Goal: Task Accomplishment & Management: Complete application form

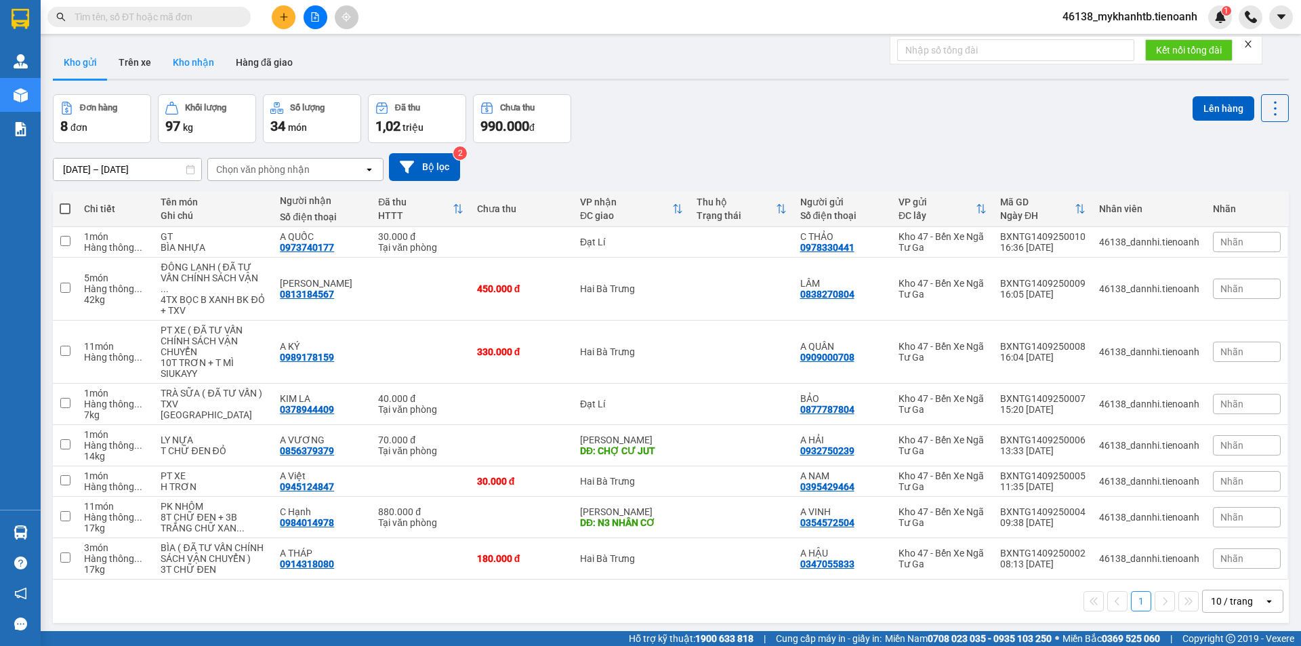
click at [184, 64] on button "Kho nhận" at bounding box center [193, 62] width 63 height 33
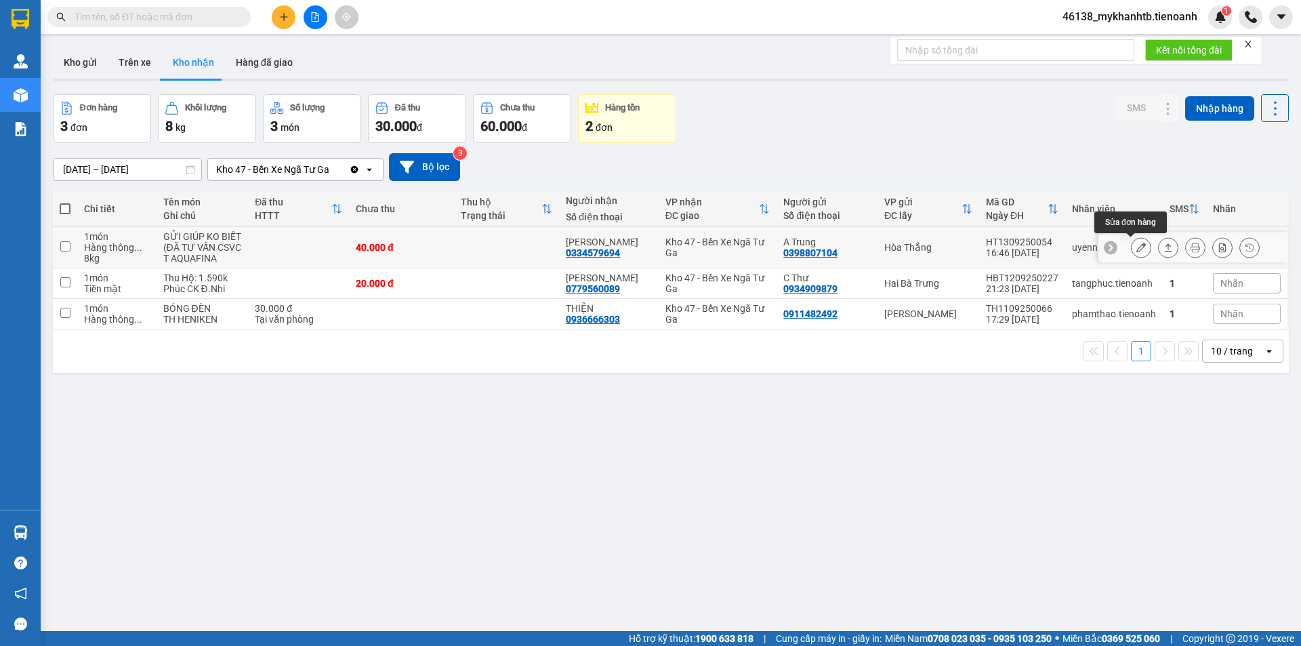
click at [1131, 254] on button at bounding box center [1140, 248] width 19 height 24
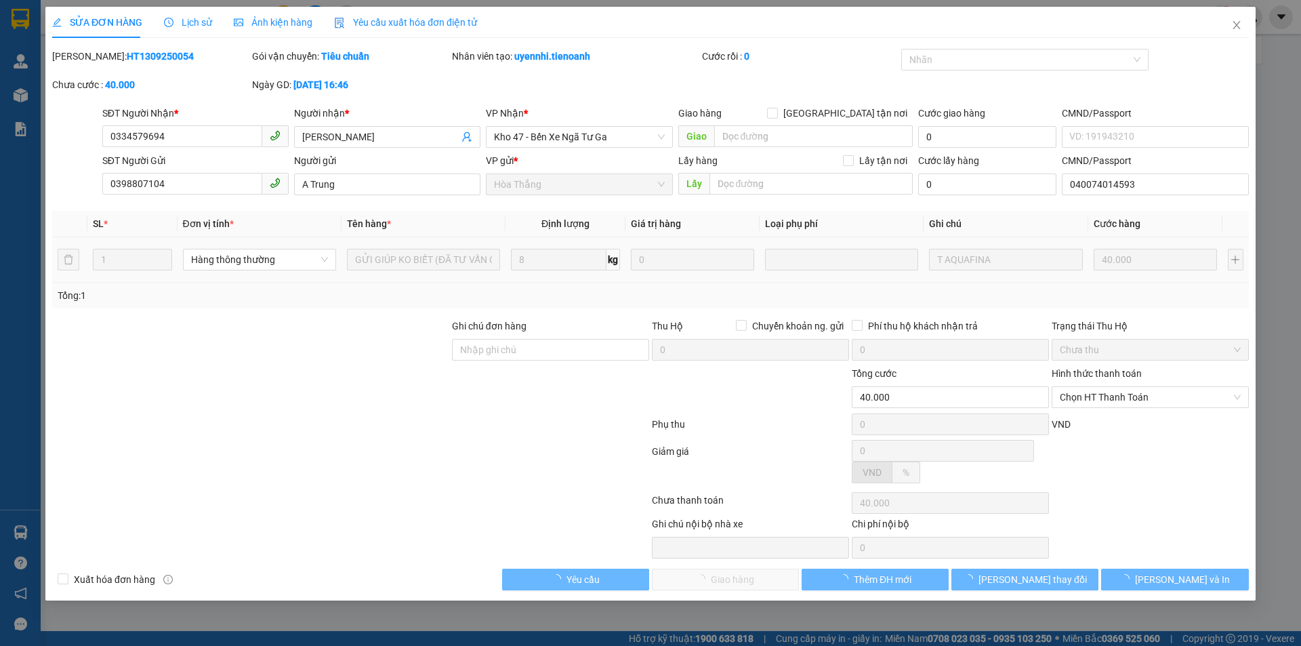
type input "0334579694"
type input "C LÊ"
type input "0398807104"
type input "A Trung"
type input "040074014593"
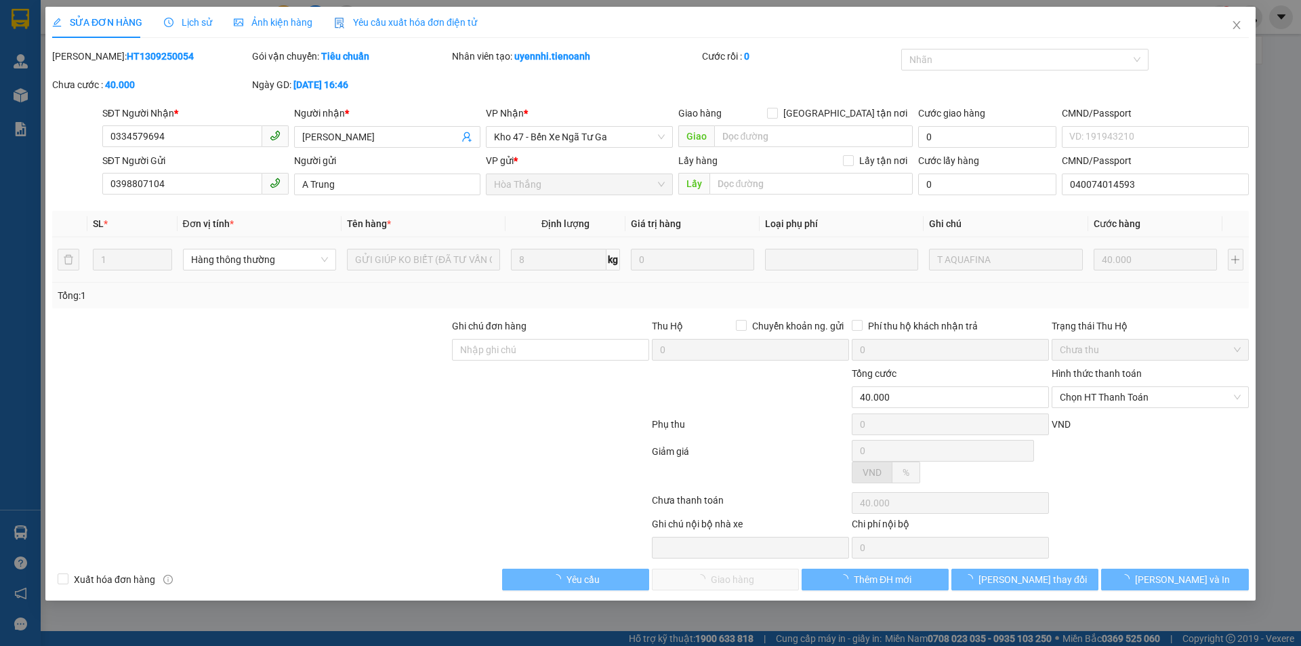
type input "40.000"
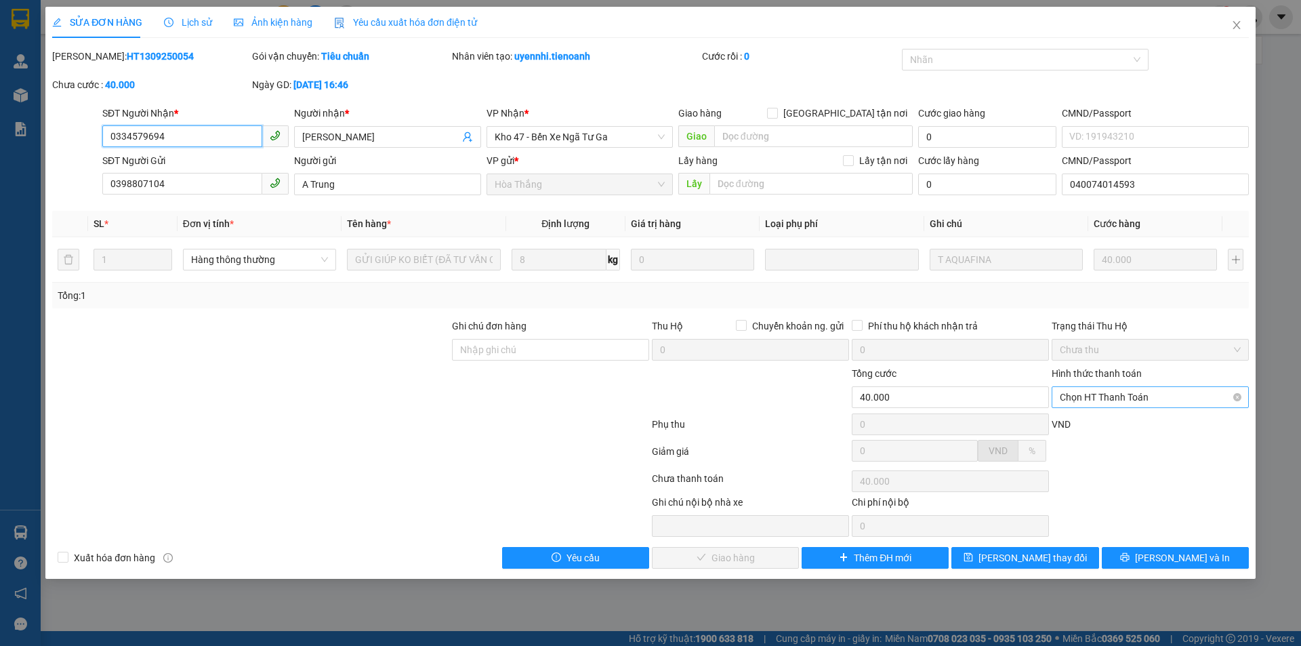
click at [1102, 398] on span "Chọn HT Thanh Toán" at bounding box center [1150, 397] width 181 height 20
click at [1102, 416] on div "Tại văn phòng" at bounding box center [1150, 424] width 197 height 22
type input "0"
drag, startPoint x: 759, startPoint y: 553, endPoint x: 749, endPoint y: 558, distance: 11.2
click at [757, 554] on span "Lưu và Giao hàng" at bounding box center [743, 557] width 130 height 15
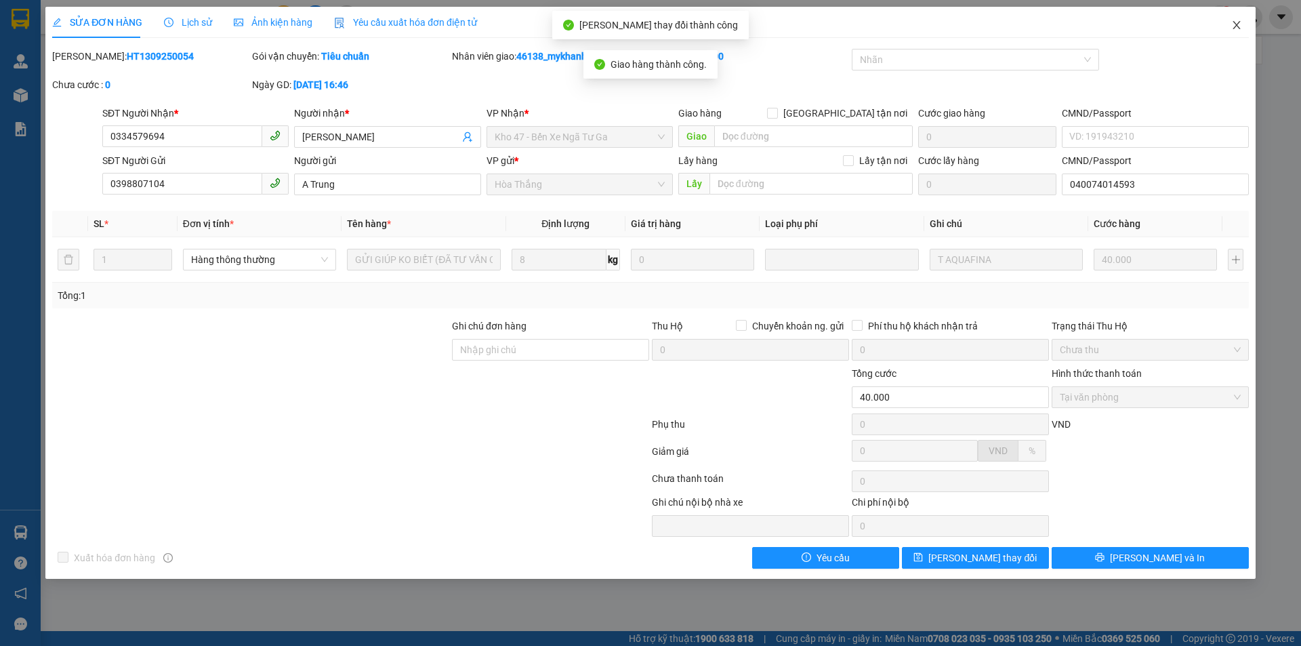
click at [1234, 26] on icon "close" at bounding box center [1236, 25] width 11 height 11
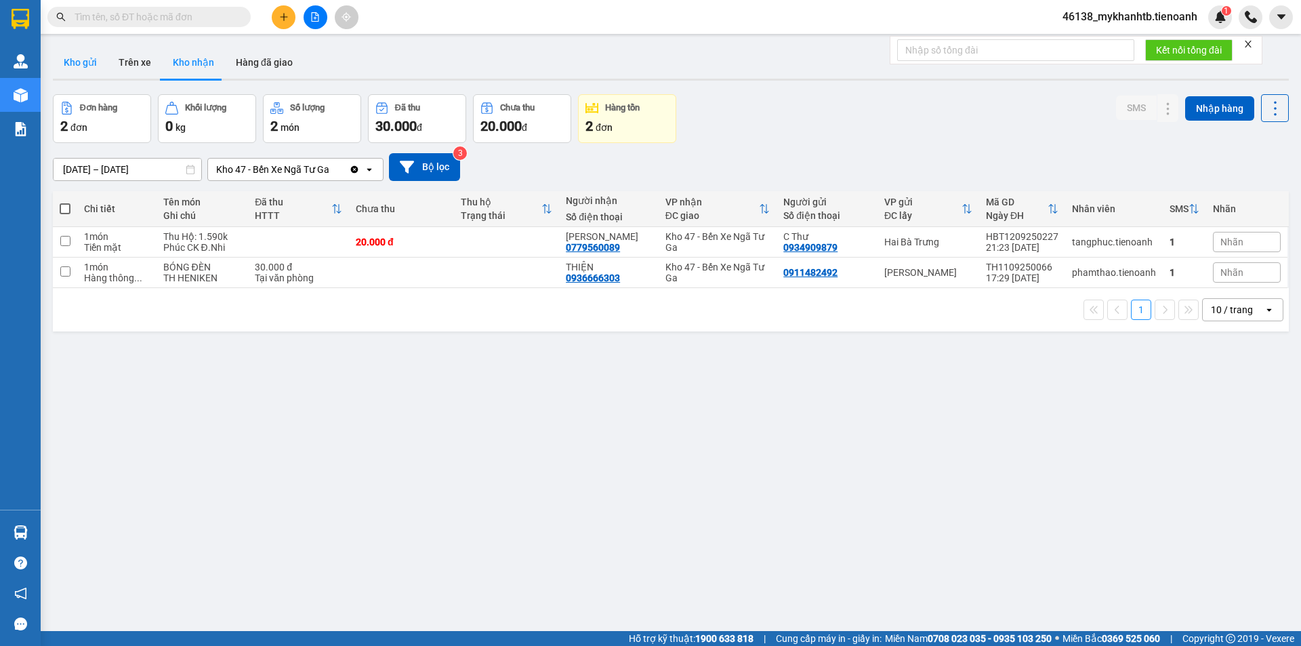
click at [95, 66] on button "Kho gửi" at bounding box center [80, 62] width 55 height 33
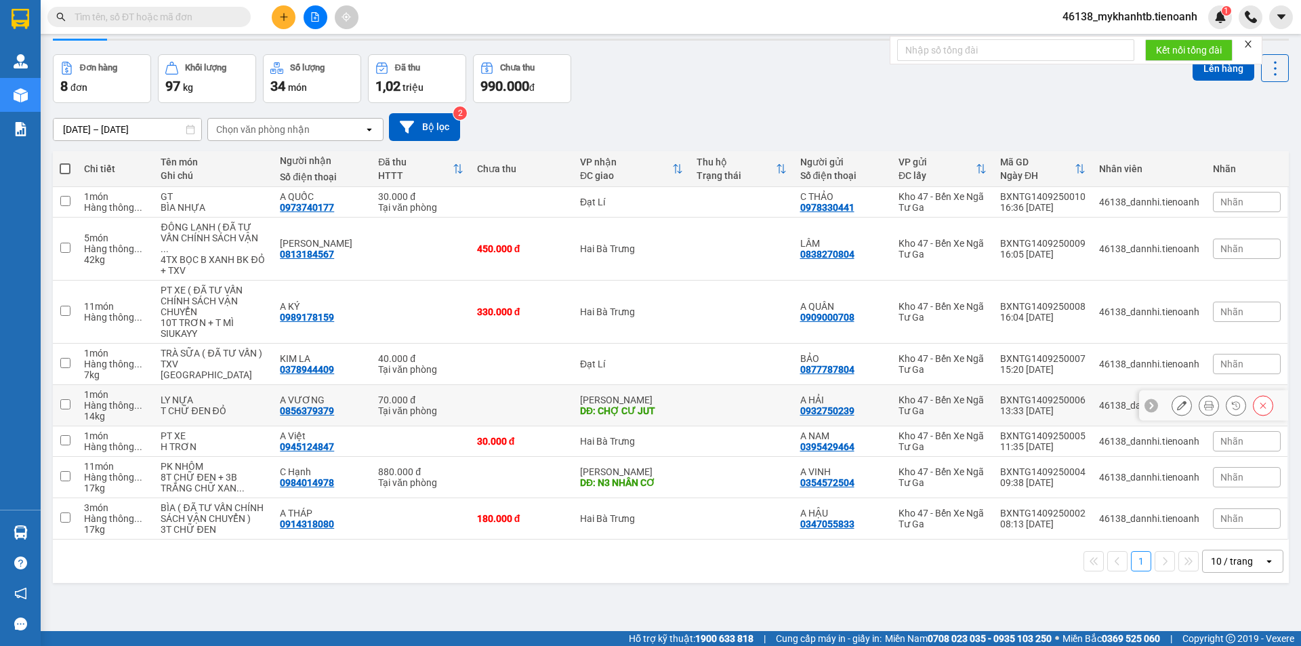
scroll to position [62, 0]
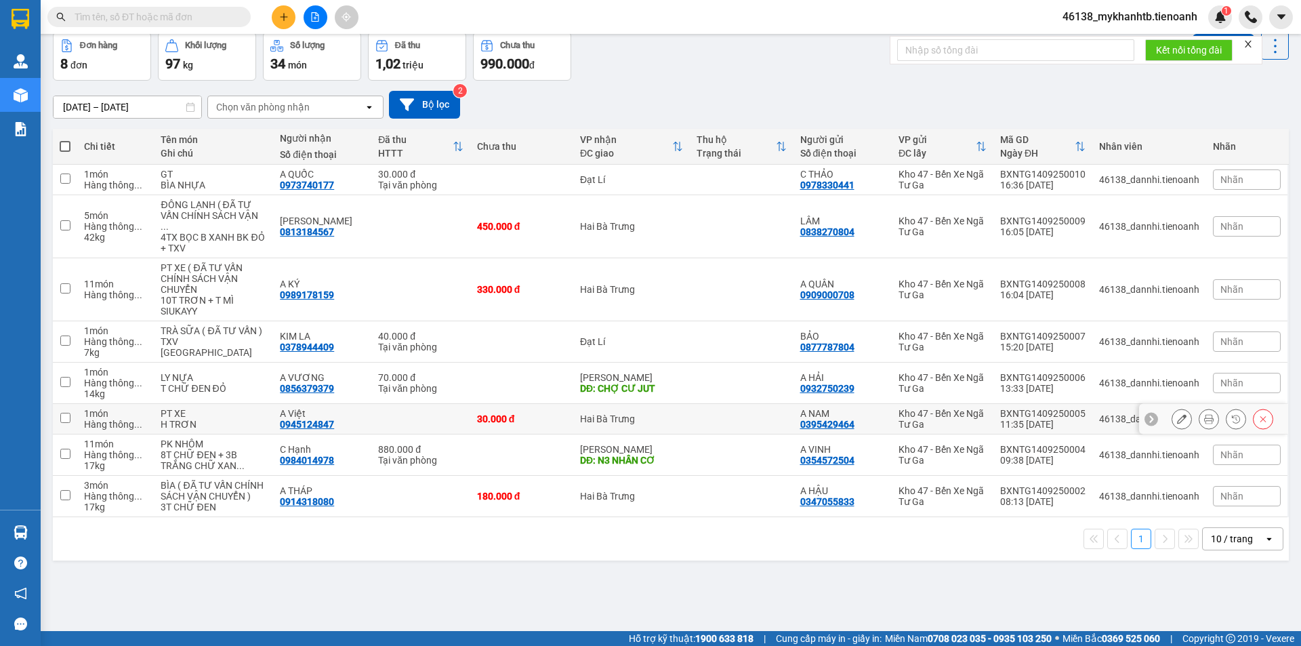
click at [638, 415] on div "Hai Bà Trưng" at bounding box center [631, 418] width 103 height 11
checkbox input "true"
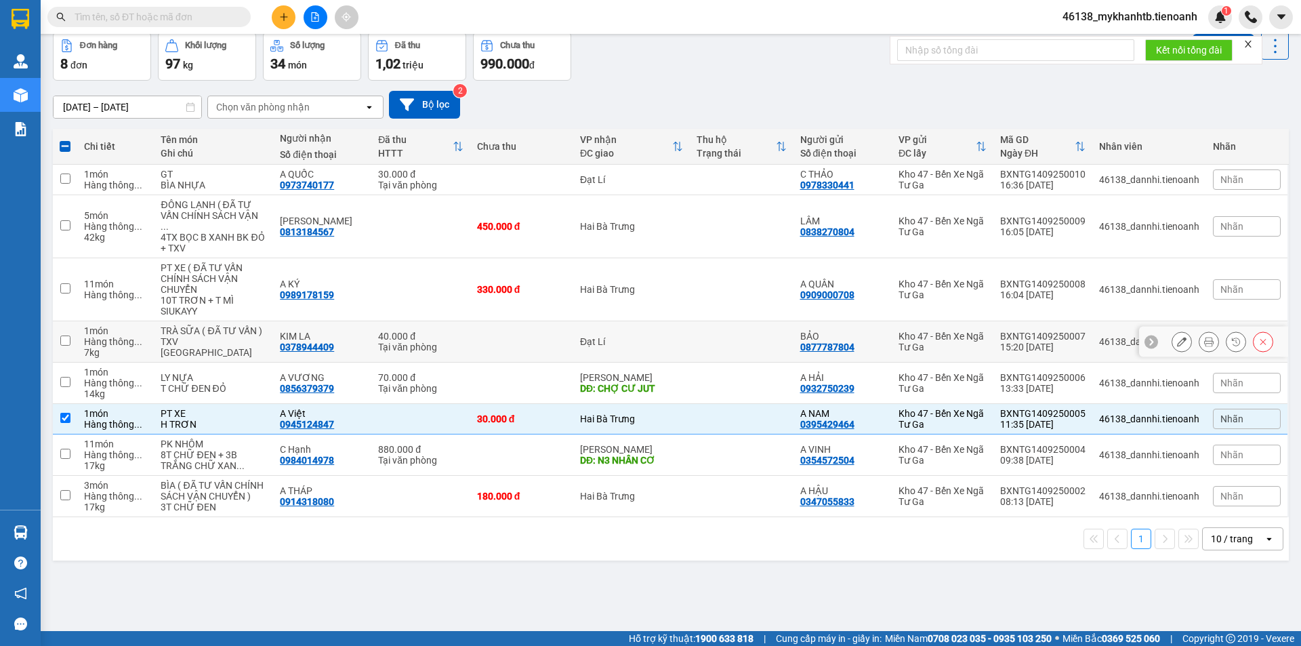
click at [642, 350] on td "Đạt Lí" at bounding box center [631, 341] width 117 height 41
checkbox input "true"
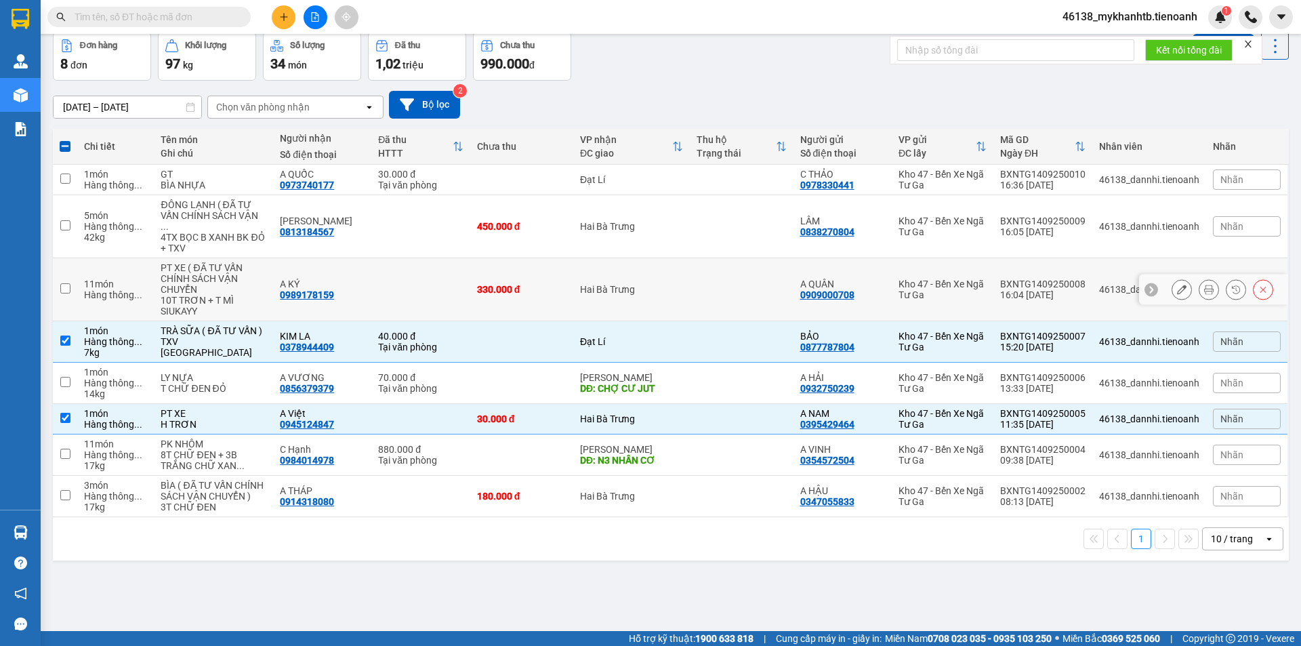
click at [657, 291] on div "Hai Bà Trưng" at bounding box center [631, 289] width 103 height 11
checkbox input "true"
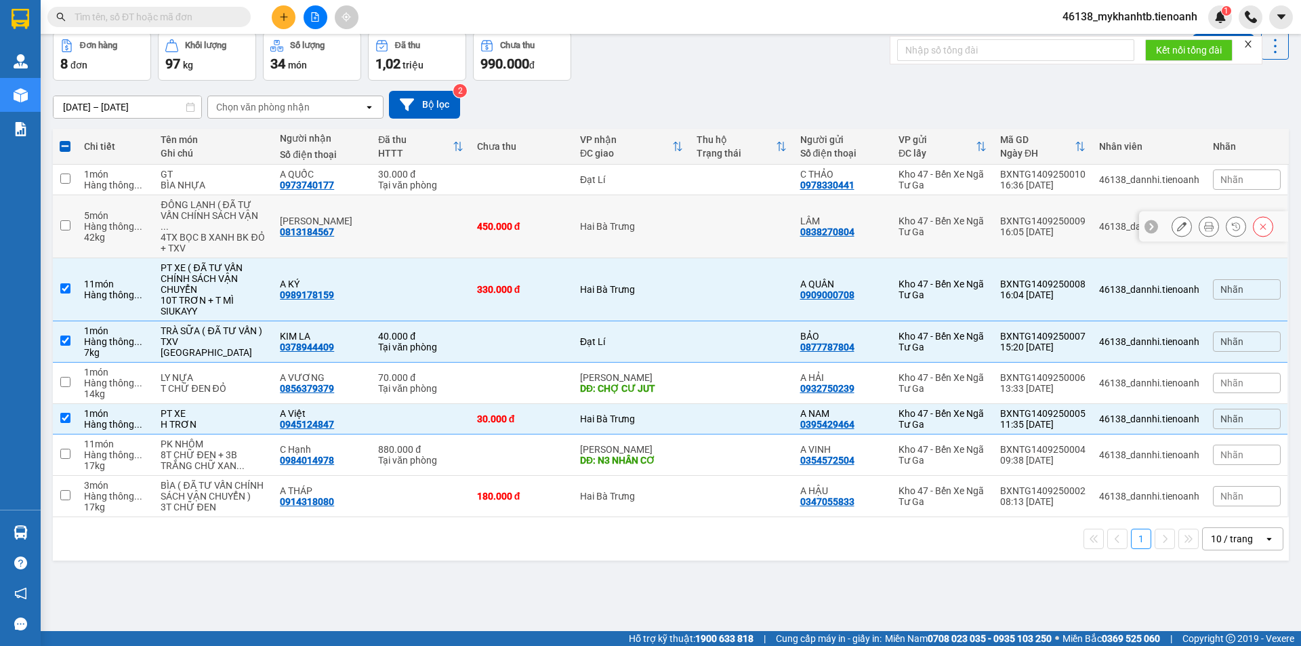
click at [665, 194] on td "Đạt Lí" at bounding box center [631, 180] width 117 height 30
checkbox input "true"
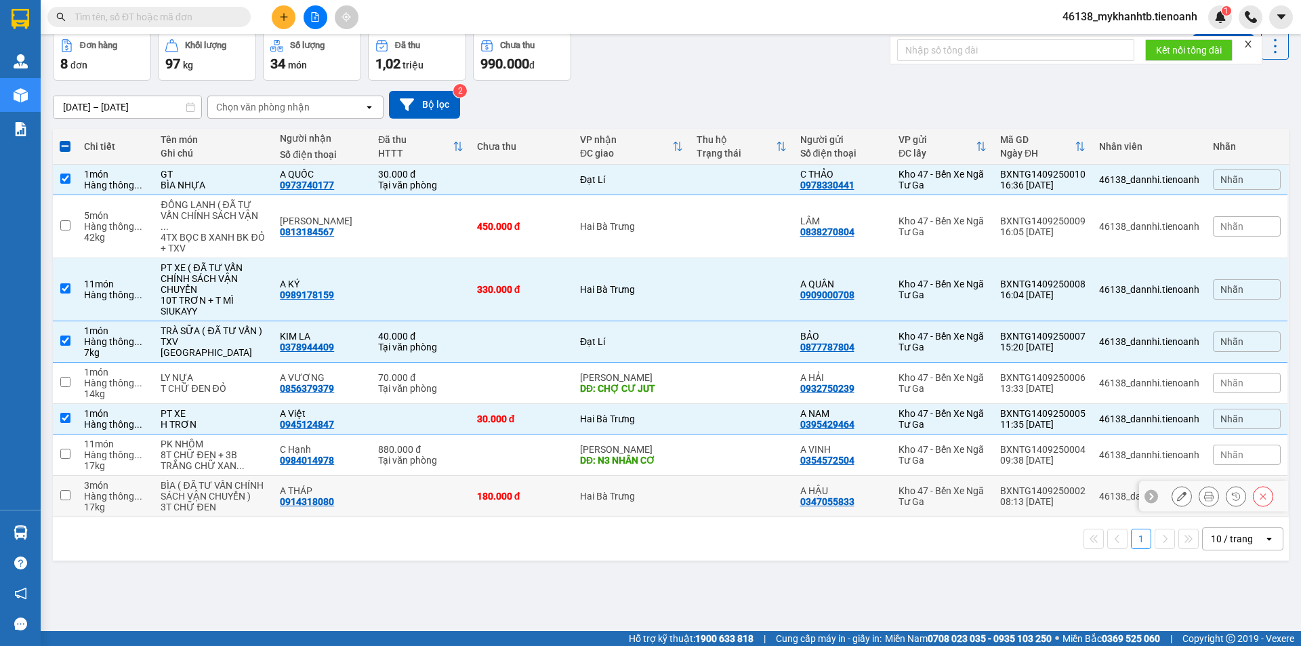
click at [516, 497] on div "180.000 đ" at bounding box center [521, 496] width 89 height 11
checkbox input "true"
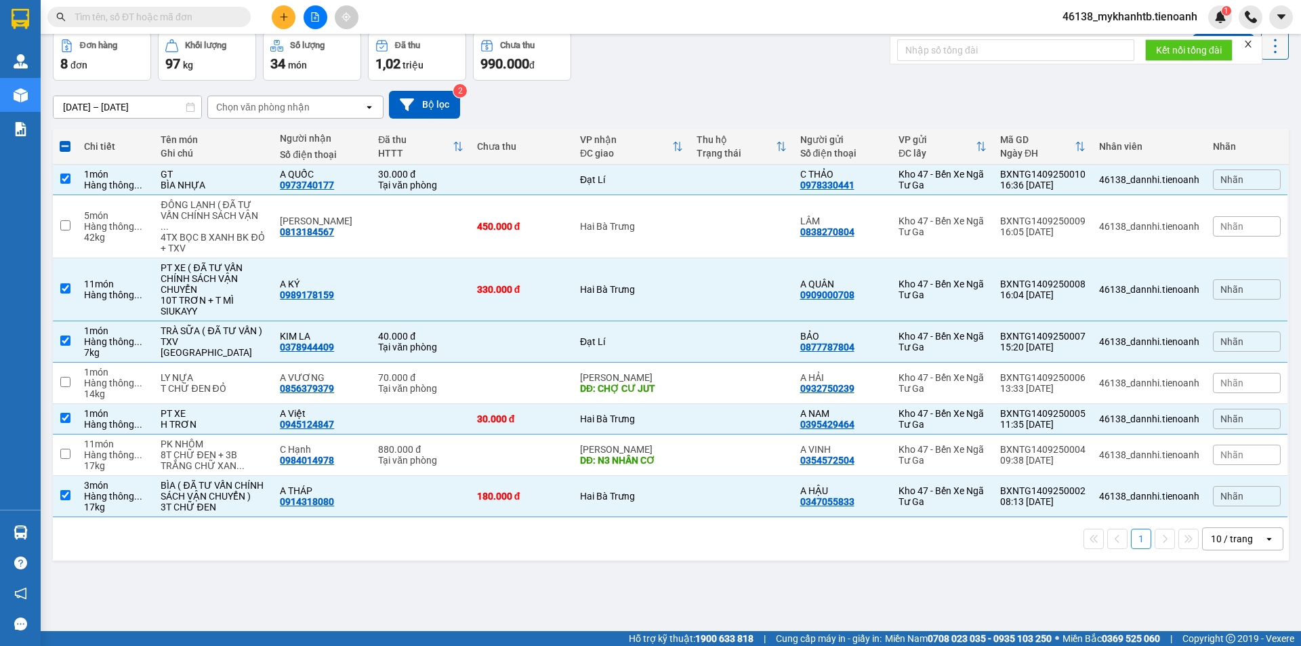
click at [1253, 43] on icon "close" at bounding box center [1247, 43] width 9 height 9
click at [1208, 48] on button "Lên hàng" at bounding box center [1223, 46] width 62 height 24
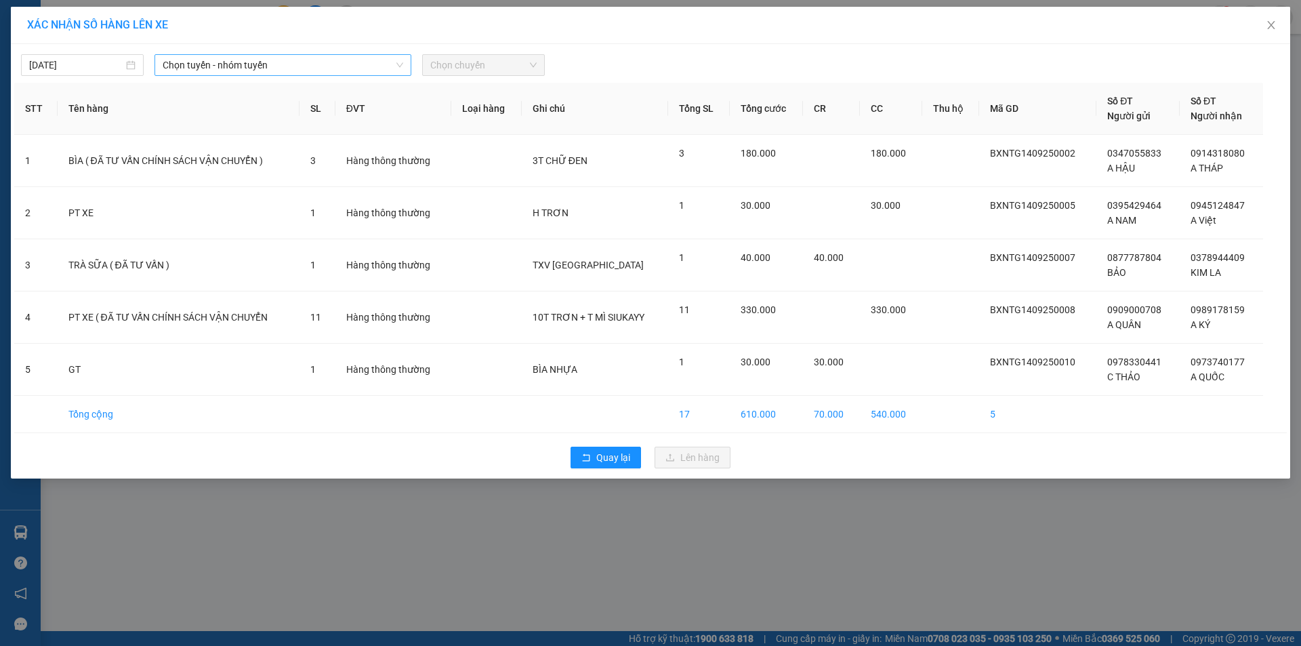
click at [346, 71] on span "Chọn tuyến - nhóm tuyến" at bounding box center [283, 65] width 241 height 20
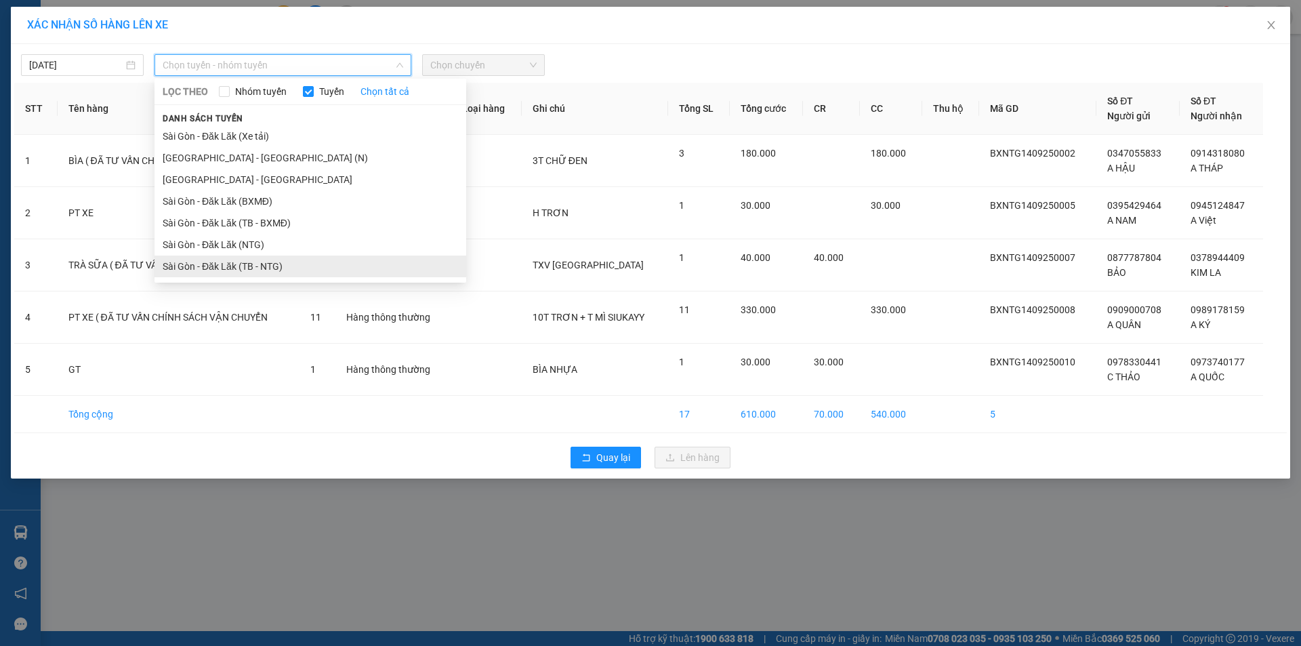
drag, startPoint x: 281, startPoint y: 272, endPoint x: 523, endPoint y: 97, distance: 298.4
click at [284, 270] on li "Sài Gòn - Đăk Lăk (TB - NTG)" at bounding box center [310, 266] width 312 height 22
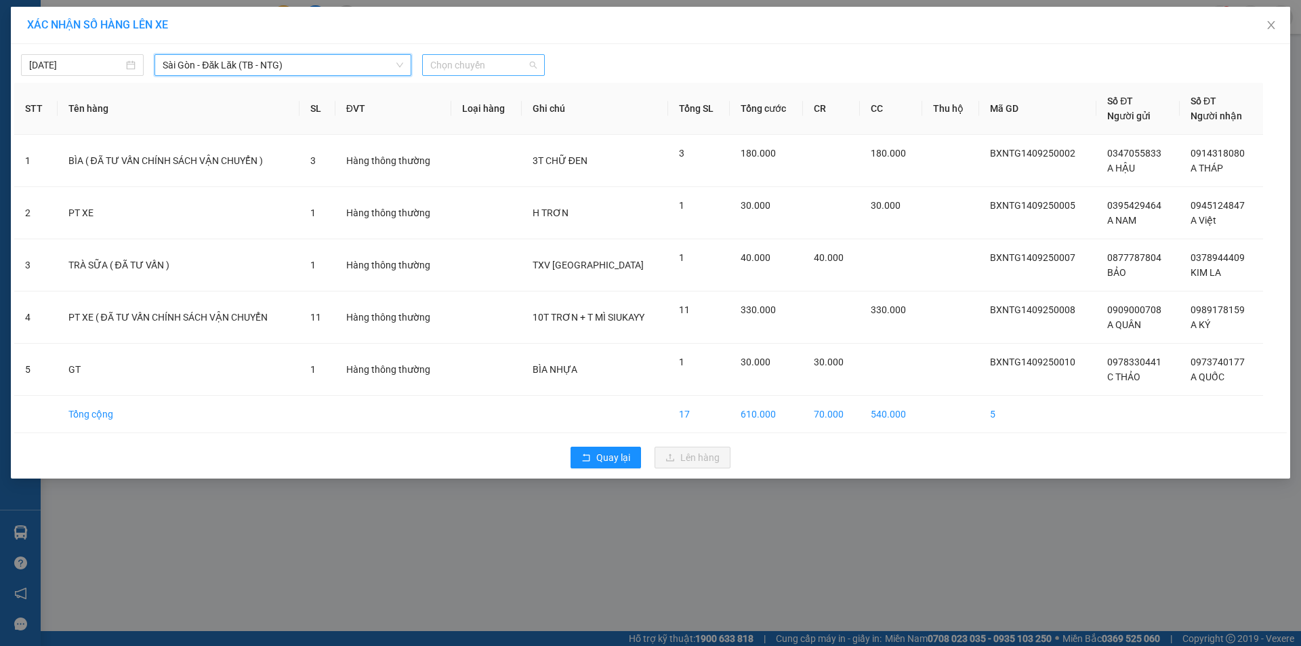
click at [510, 68] on span "Chọn chuyến" at bounding box center [483, 65] width 106 height 20
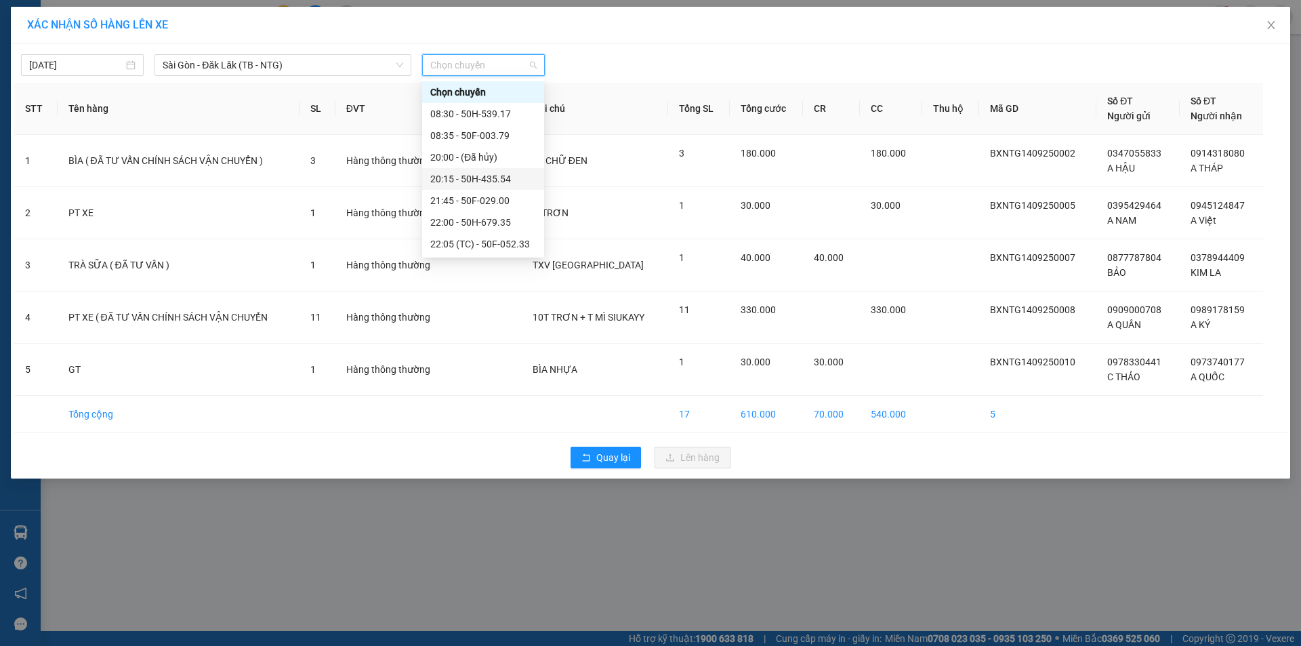
click at [503, 175] on div "20:15 - 50H-435.54" at bounding box center [483, 178] width 106 height 15
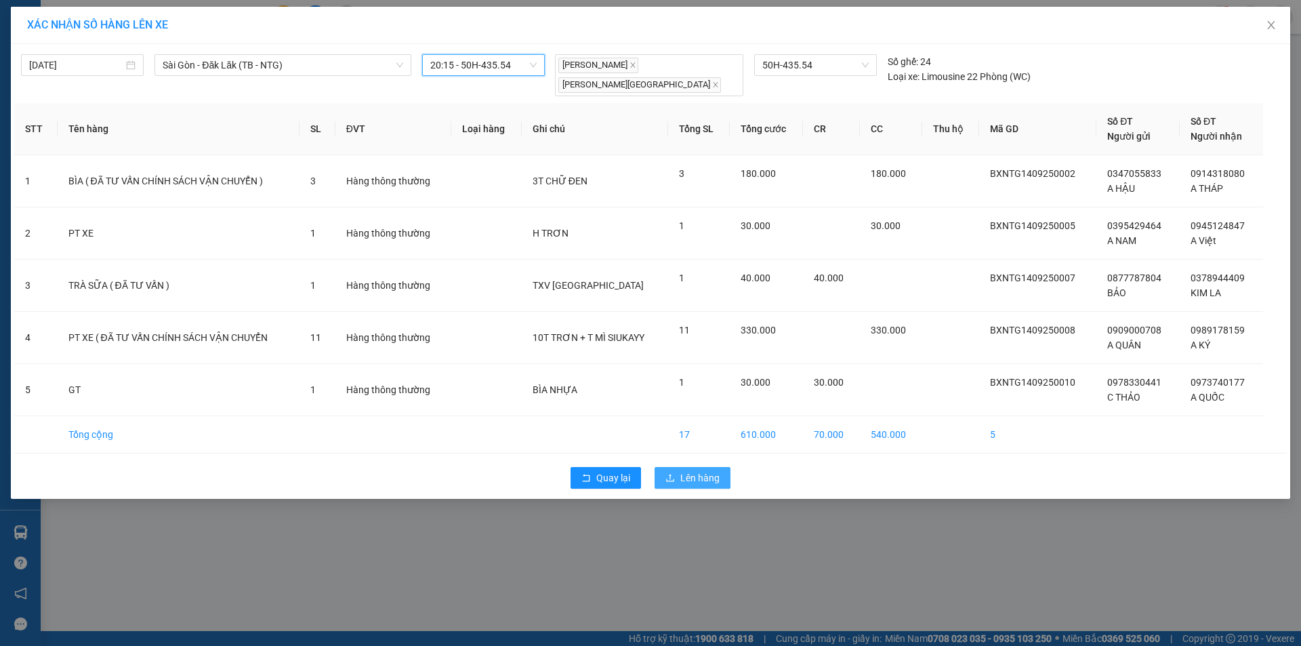
click at [713, 471] on span "Lên hàng" at bounding box center [699, 477] width 39 height 15
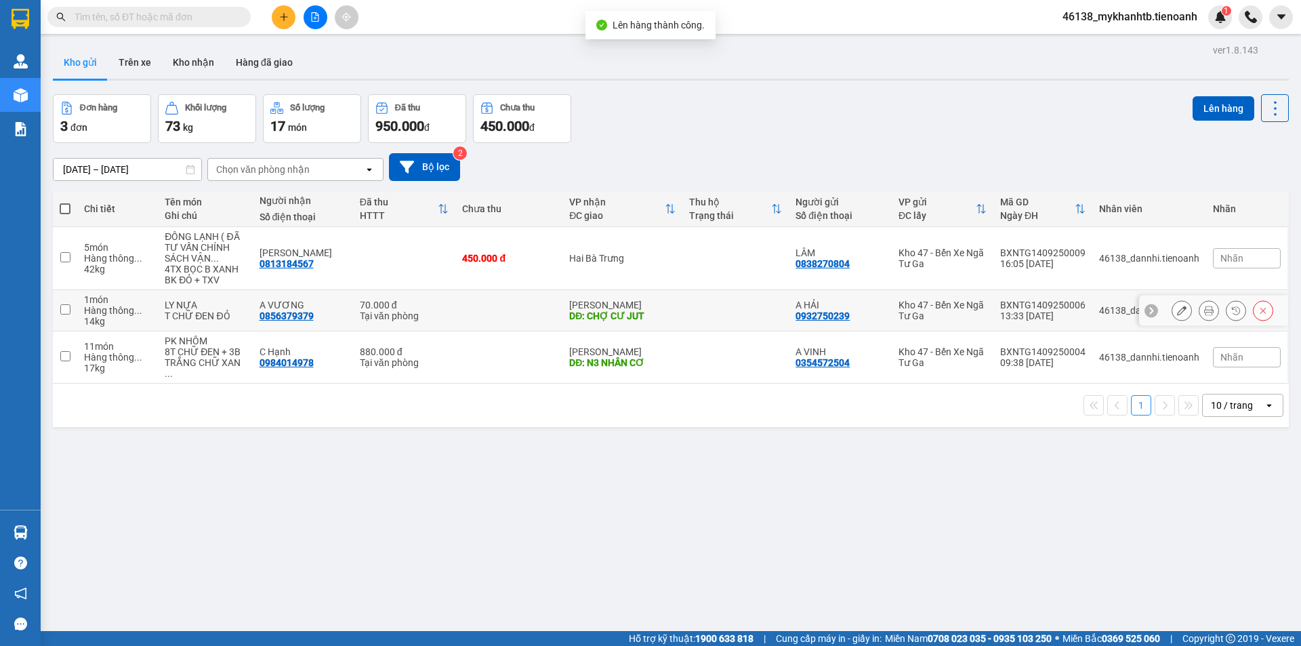
click at [533, 314] on td at bounding box center [508, 310] width 107 height 41
checkbox input "true"
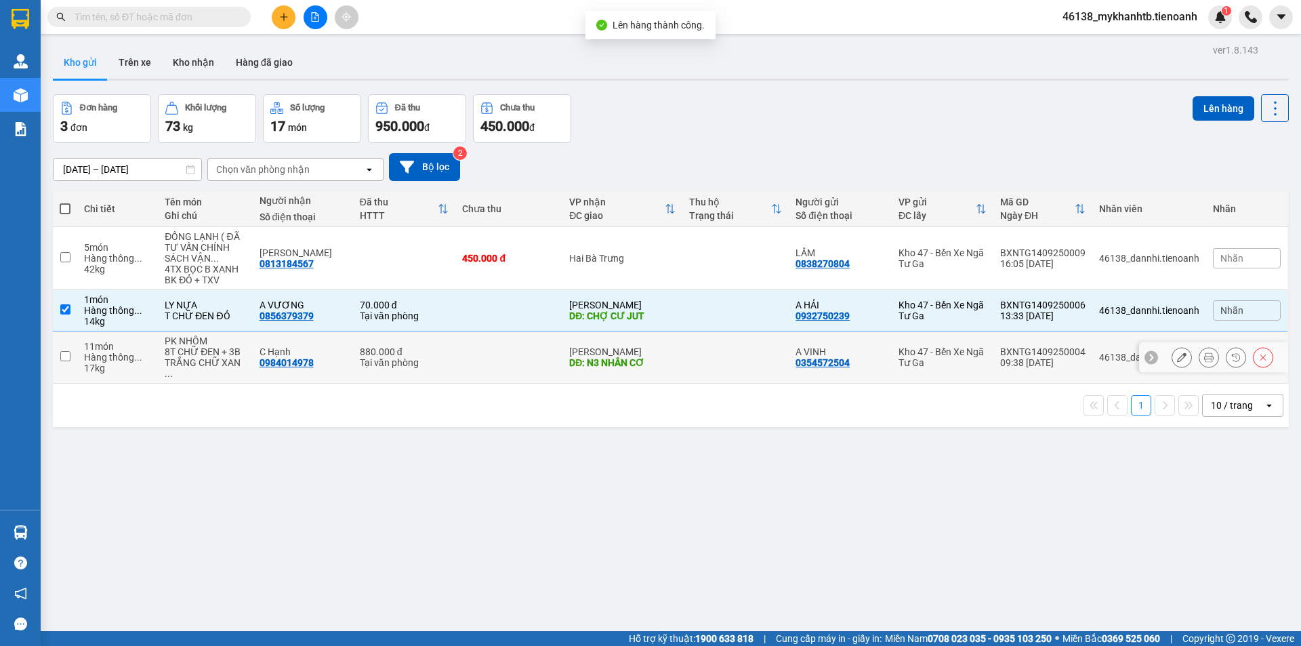
click at [522, 350] on td at bounding box center [508, 357] width 107 height 52
checkbox input "true"
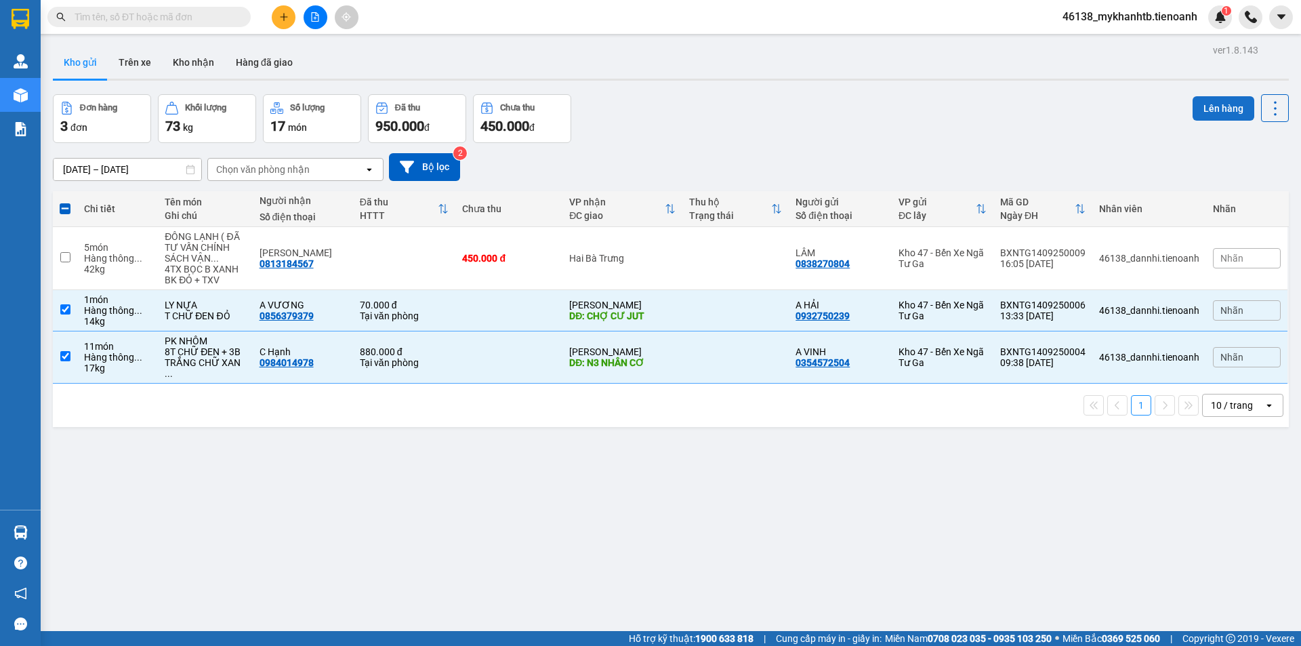
click at [1199, 105] on button "Lên hàng" at bounding box center [1223, 108] width 62 height 24
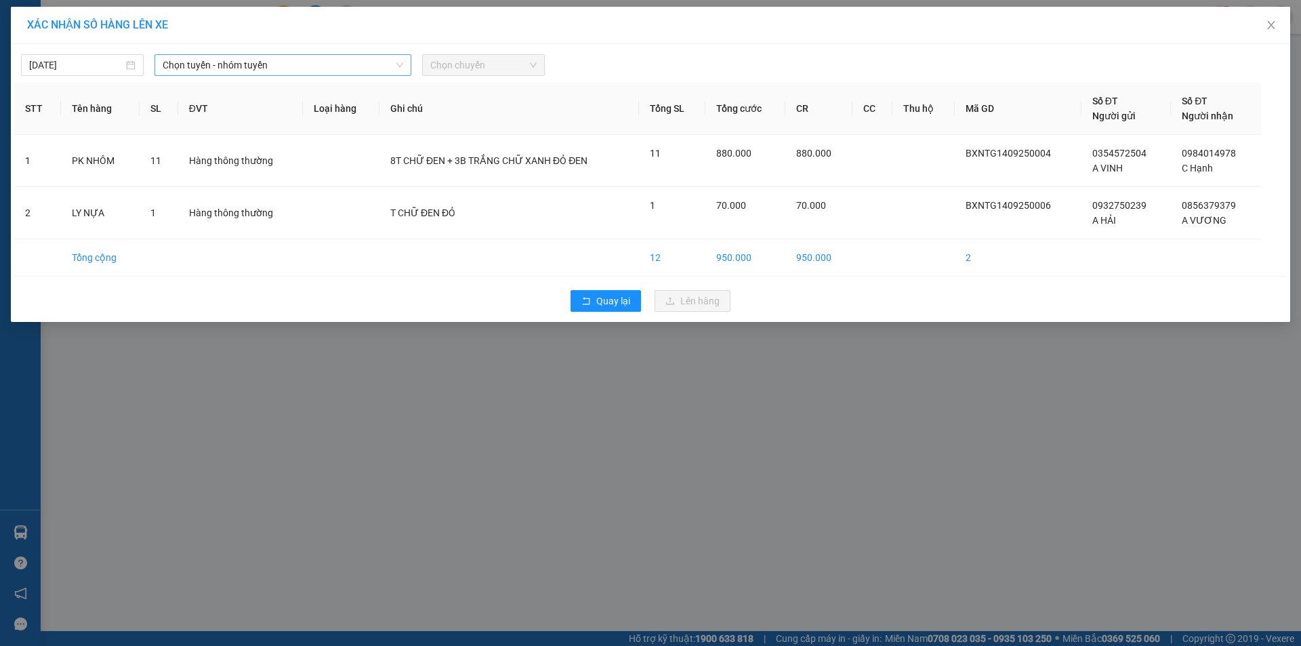
click at [319, 67] on span "Chọn tuyến - nhóm tuyến" at bounding box center [283, 65] width 241 height 20
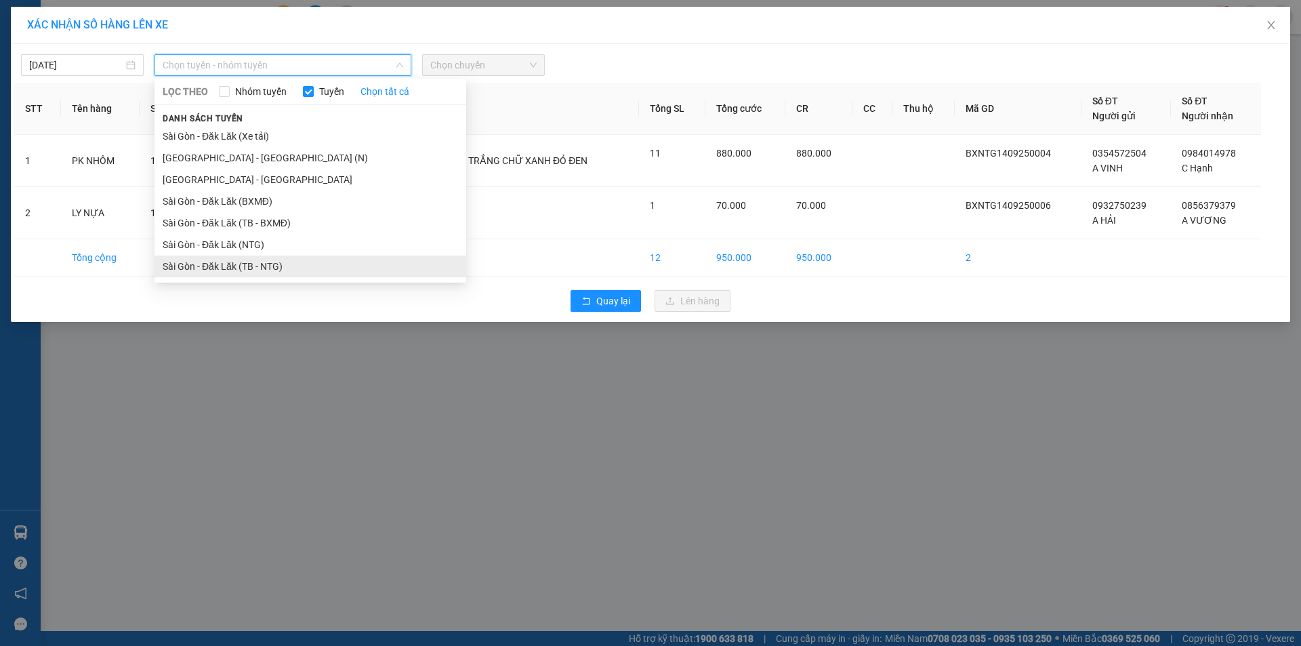
click at [219, 259] on li "Sài Gòn - Đăk Lăk (TB - NTG)" at bounding box center [310, 266] width 312 height 22
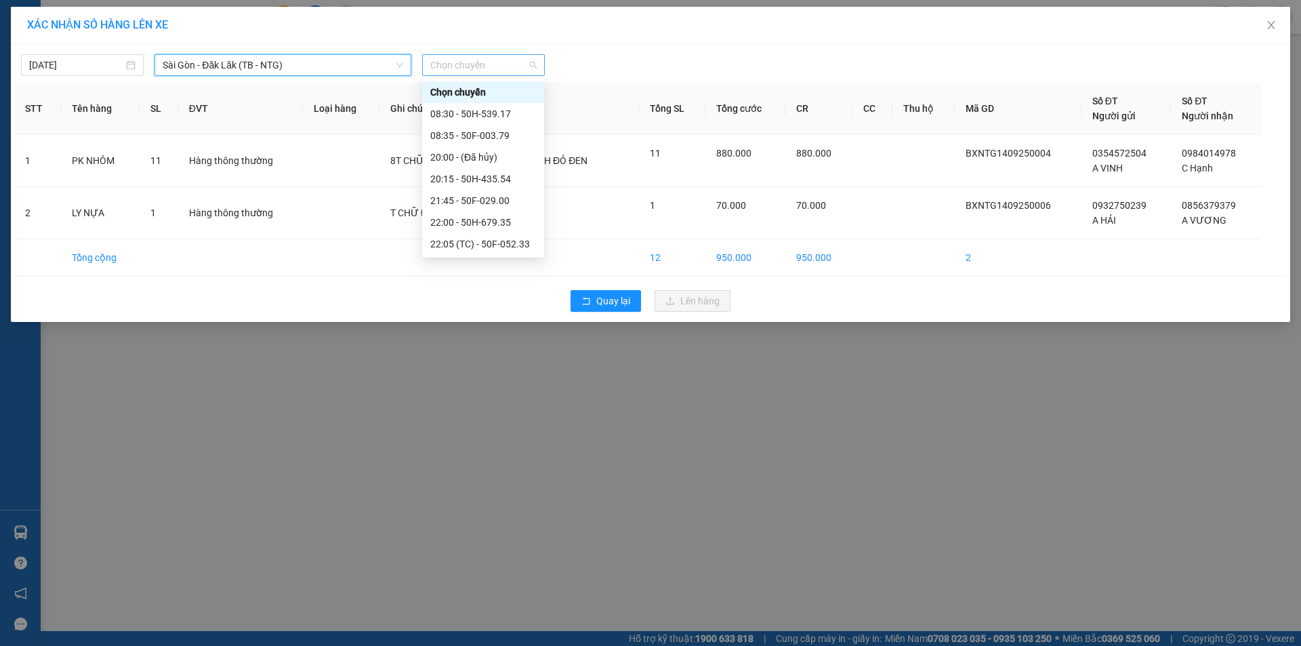
click at [478, 60] on span "Chọn chuyến" at bounding box center [483, 65] width 106 height 20
click at [493, 203] on div "21:45 - 50F-029.00" at bounding box center [483, 200] width 106 height 15
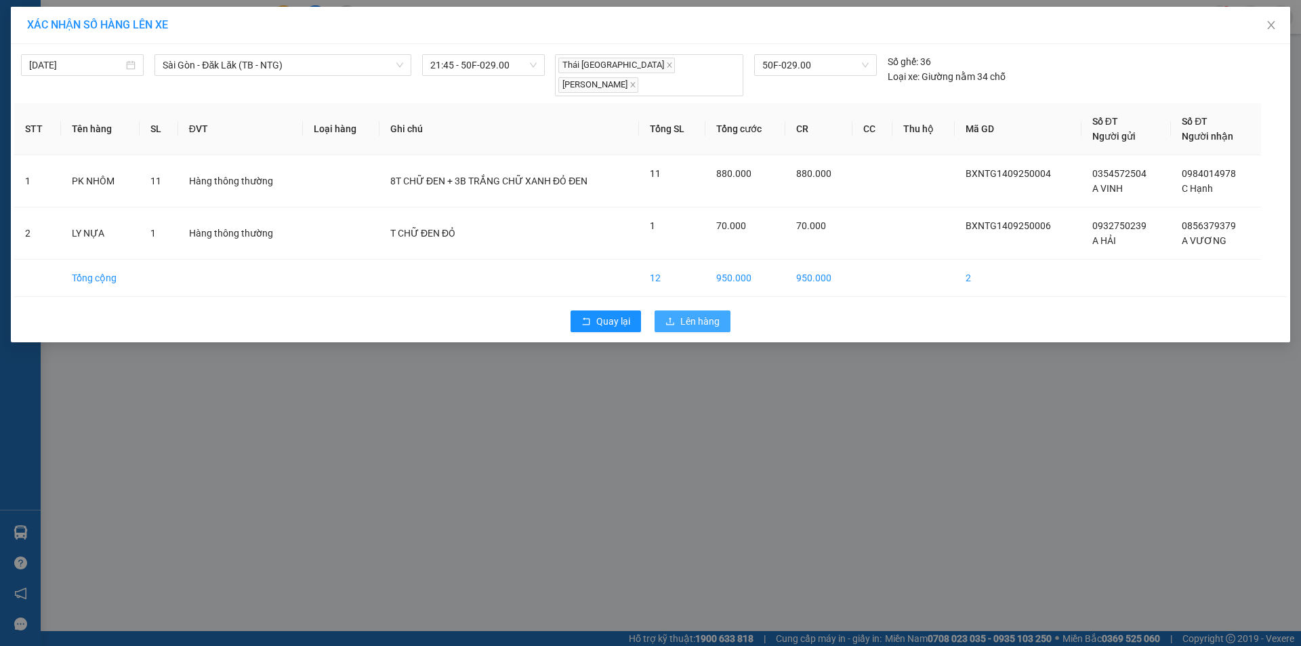
click at [696, 314] on span "Lên hàng" at bounding box center [699, 321] width 39 height 15
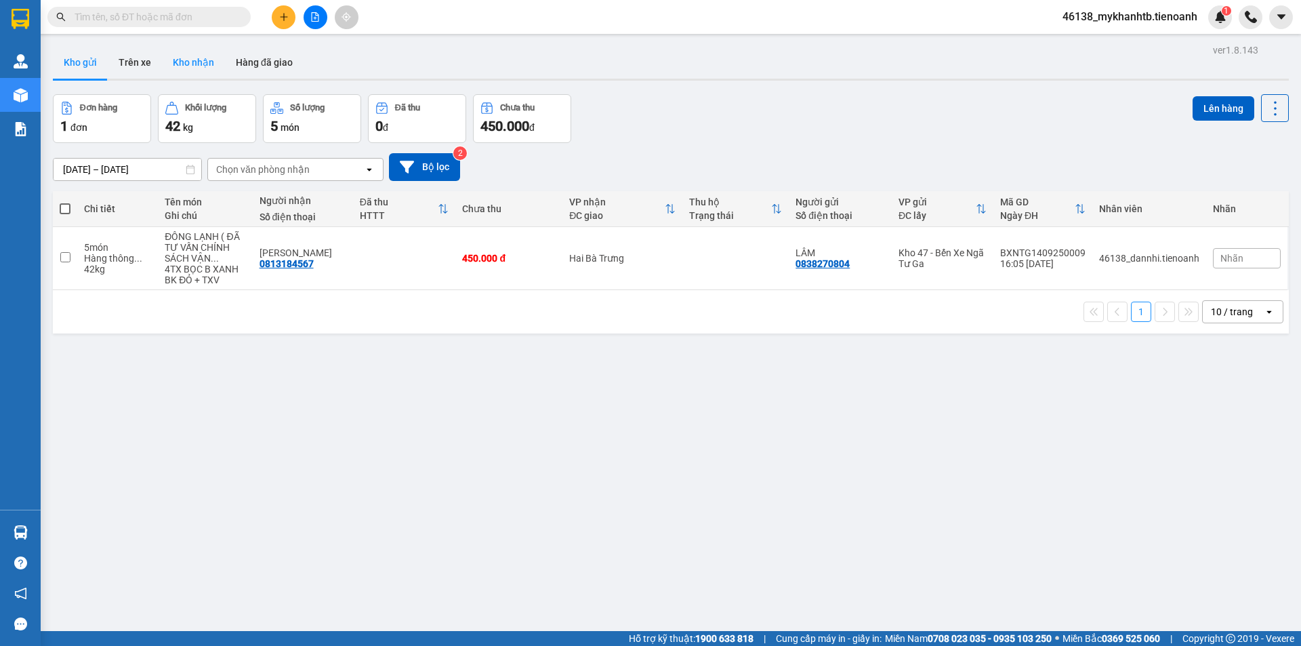
click at [181, 72] on button "Kho nhận" at bounding box center [193, 62] width 63 height 33
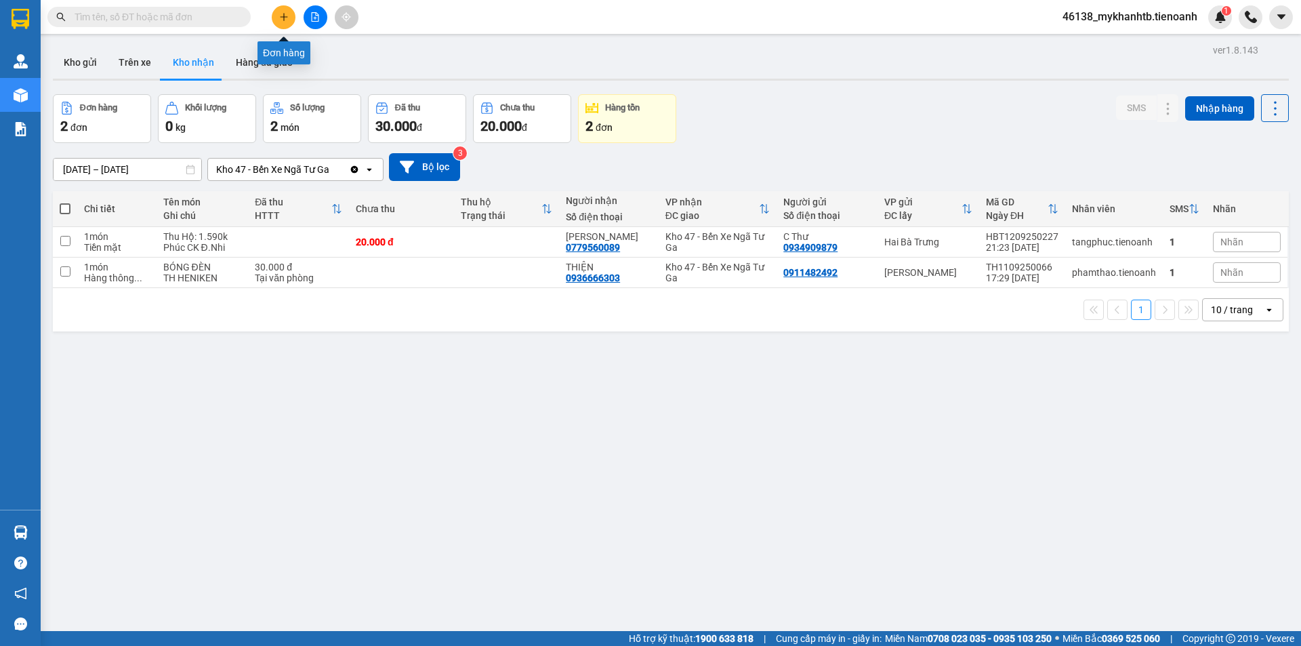
click at [280, 18] on button at bounding box center [284, 17] width 24 height 24
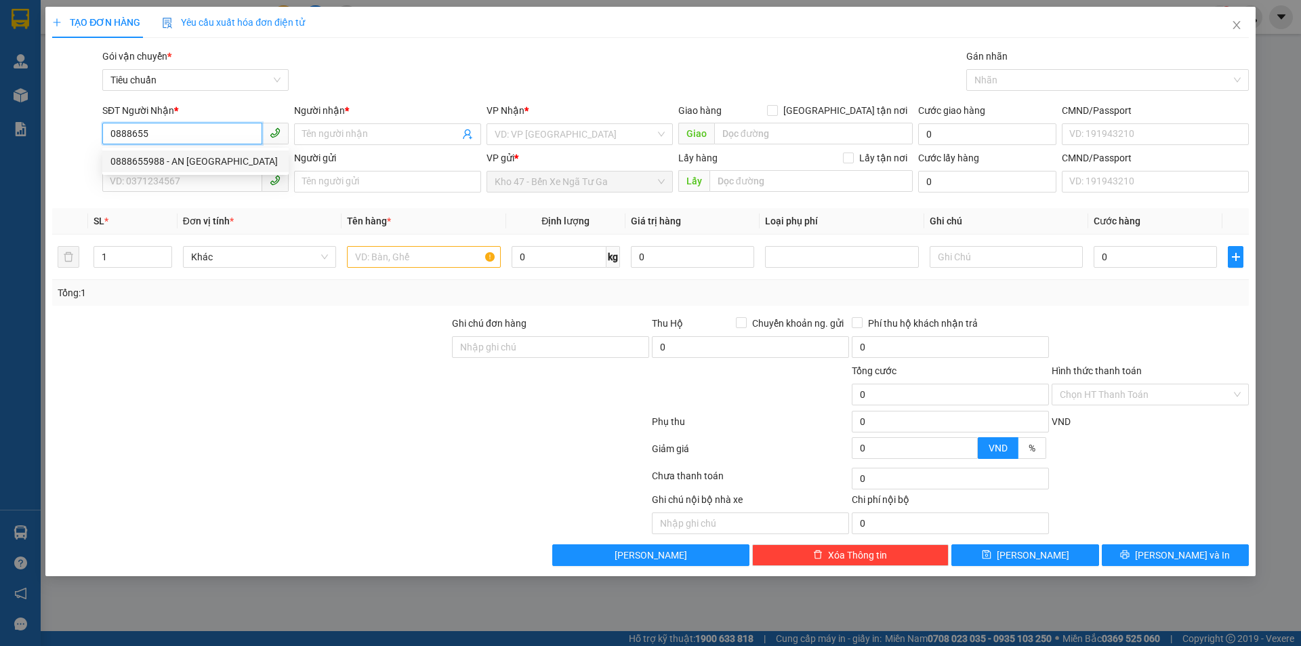
click at [219, 162] on div "0888655988 - AN PHÚ TN" at bounding box center [195, 161] width 170 height 15
type input "0888655988"
type input "AN PHÚ TN"
type input "250.000"
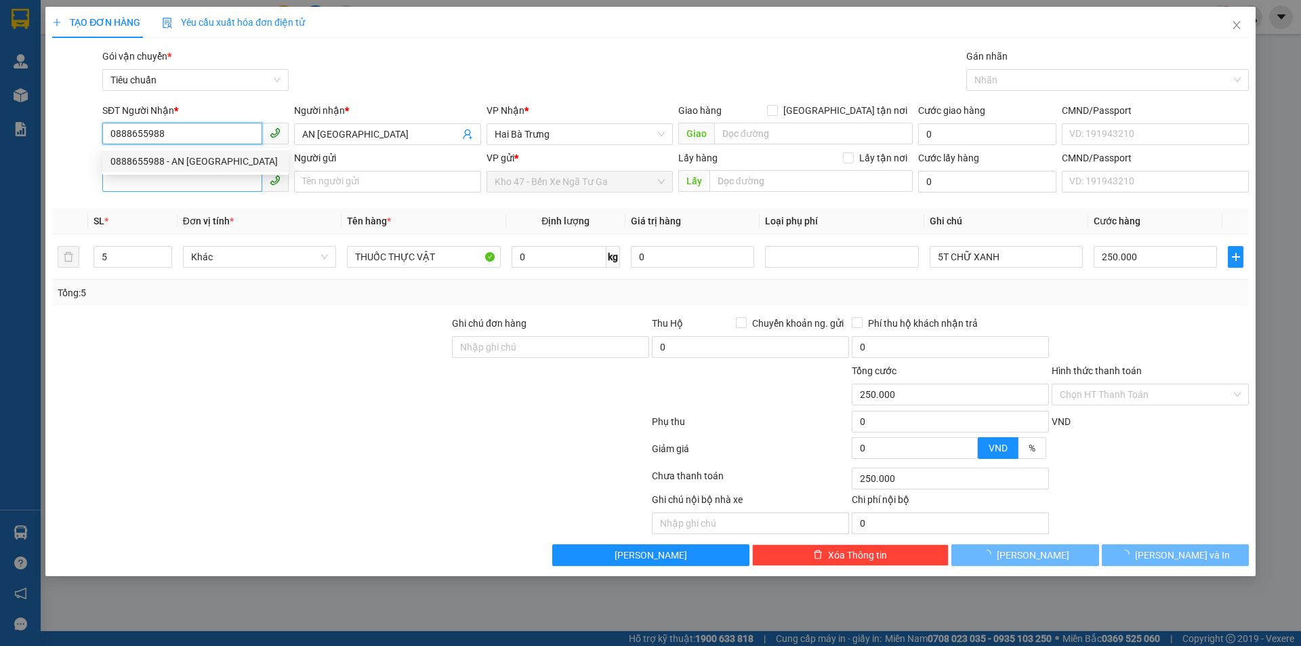
type input "0888655988"
click at [207, 182] on input "SĐT Người Gửi" at bounding box center [182, 181] width 160 height 22
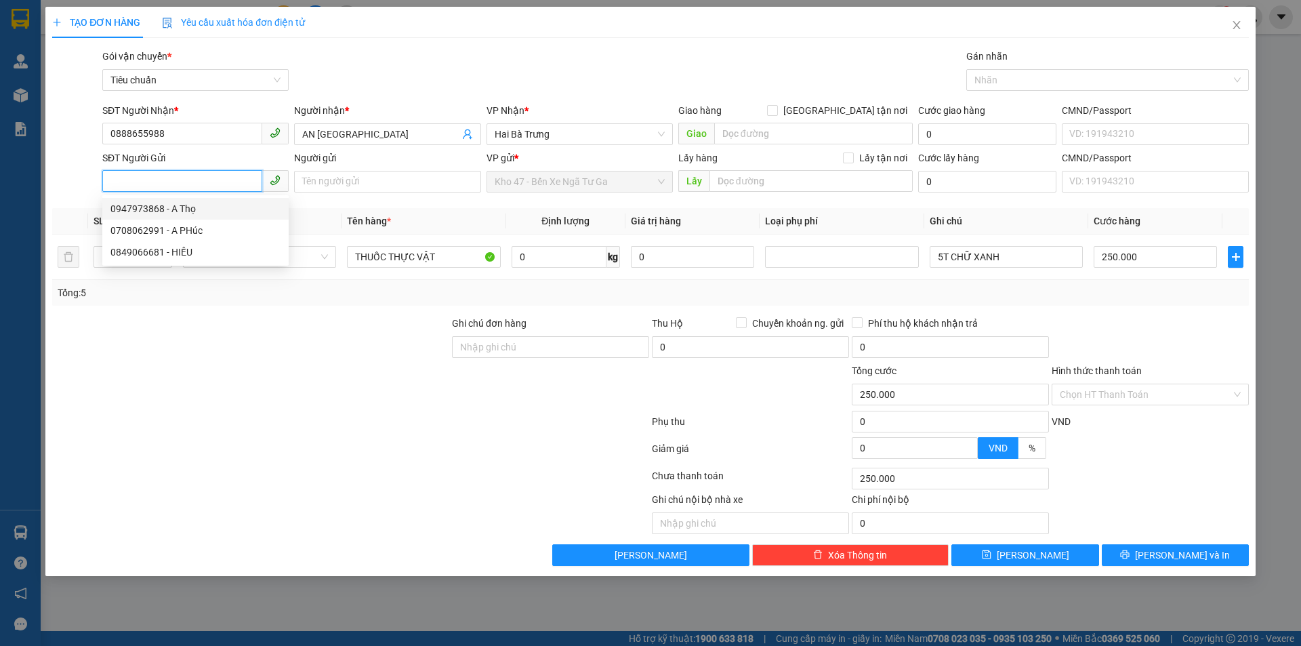
click at [207, 210] on div "0947973868 - A Thọ" at bounding box center [195, 208] width 170 height 15
type input "0947973868"
type input "A Thọ"
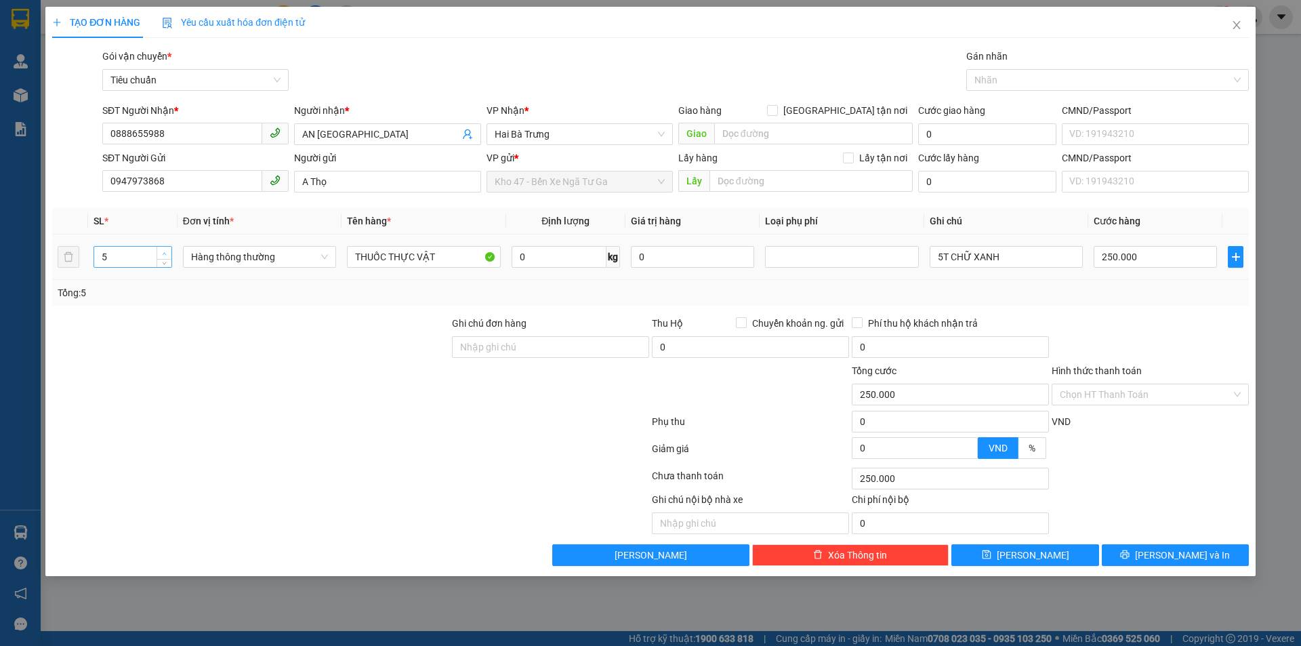
type input "6"
click at [164, 250] on span "up" at bounding box center [165, 253] width 8 height 8
drag, startPoint x: 165, startPoint y: 303, endPoint x: 512, endPoint y: 249, distance: 351.7
click at [182, 299] on div "Tổng: 6" at bounding box center [650, 293] width 1197 height 26
type input "0"
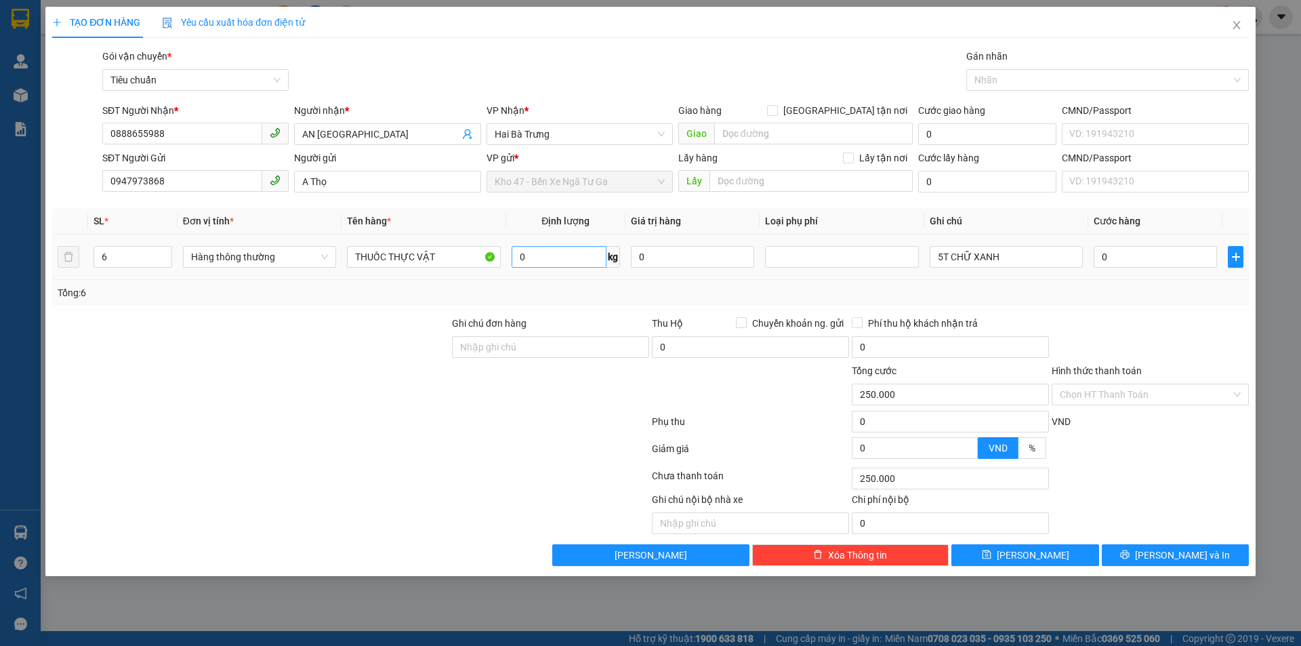
type input "0"
click at [555, 253] on input "0" at bounding box center [559, 257] width 95 height 22
type input "11"
click at [553, 294] on div "Tổng: 6" at bounding box center [651, 292] width 1186 height 15
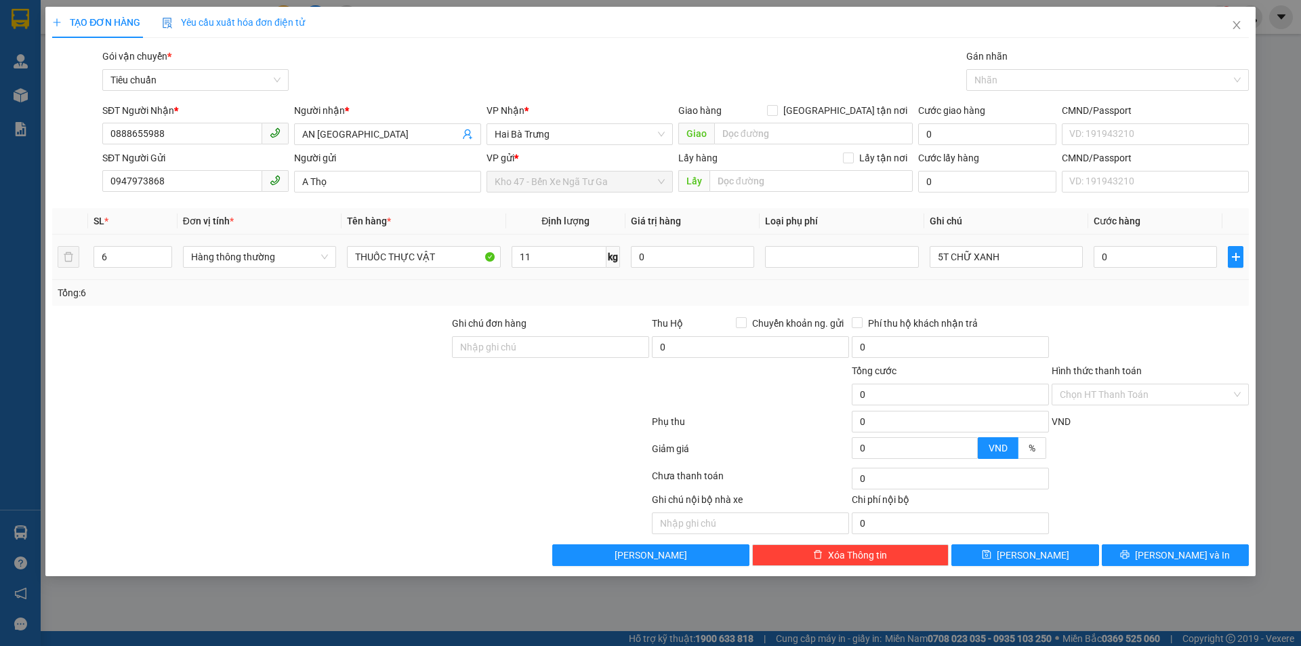
type input "50.000"
click at [942, 255] on input "5T CHỮ XANH" at bounding box center [1006, 257] width 153 height 22
type input "6T CHỮ XANH"
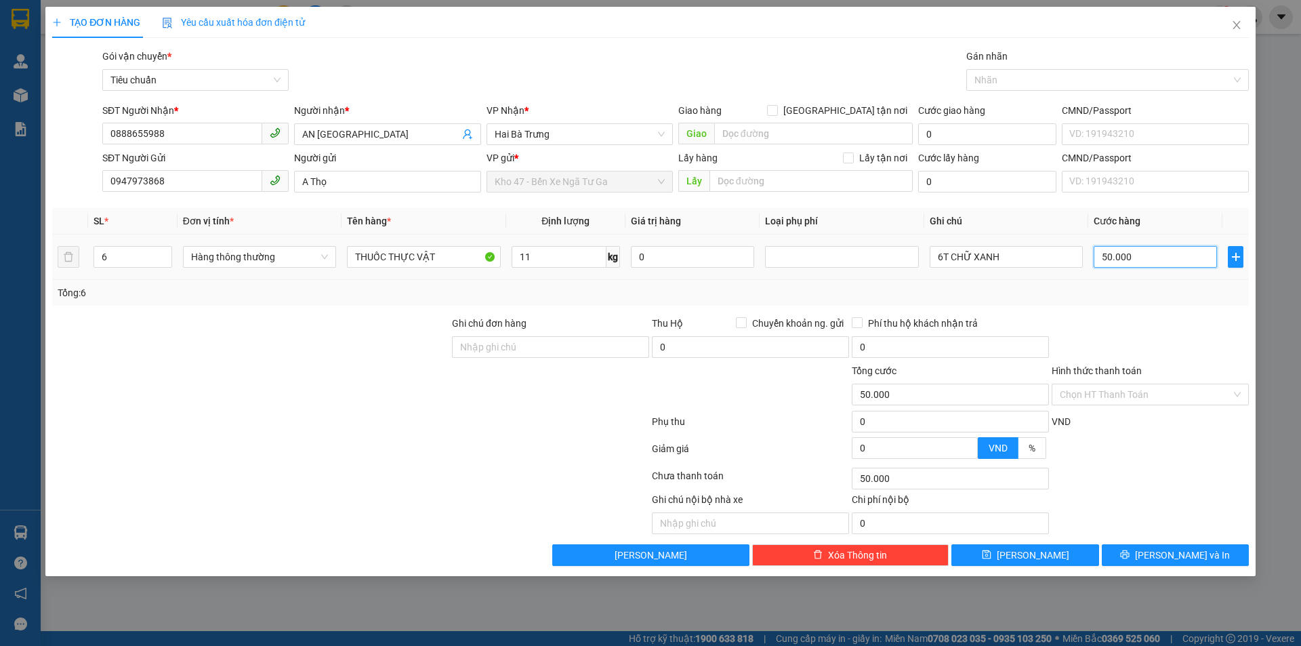
click at [1125, 251] on input "50.000" at bounding box center [1155, 257] width 123 height 22
type input "5"
type input "50"
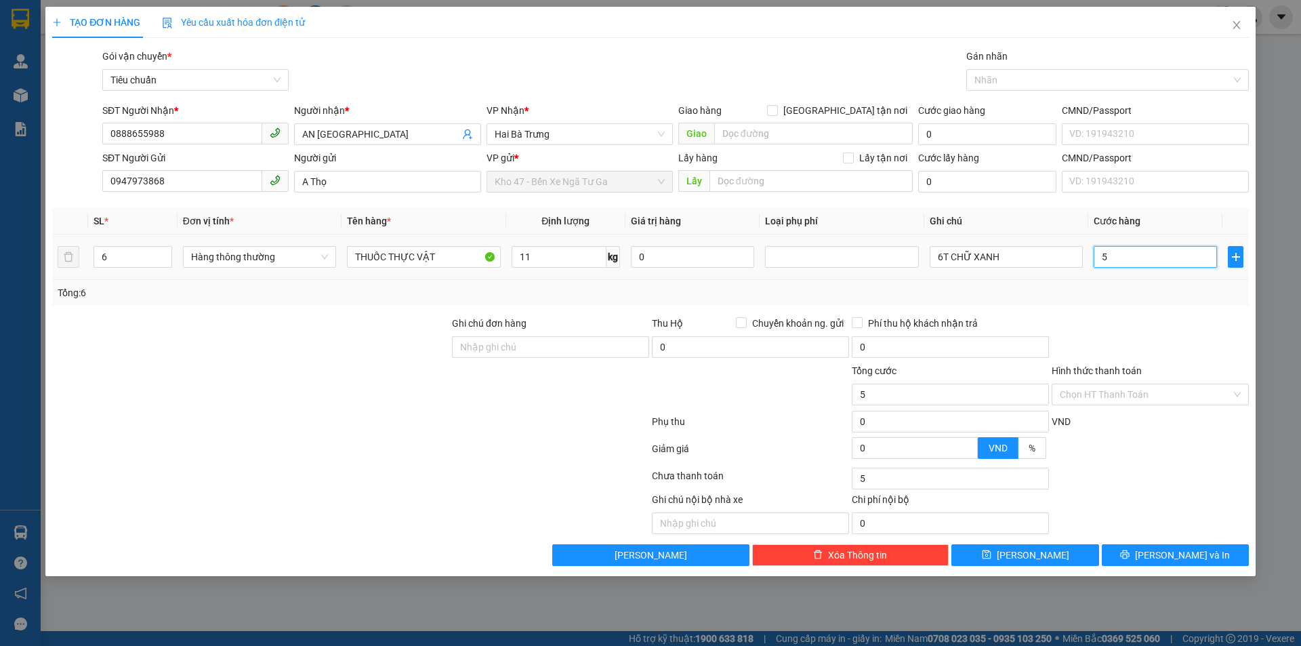
type input "50"
type input "0"
type input "50*6"
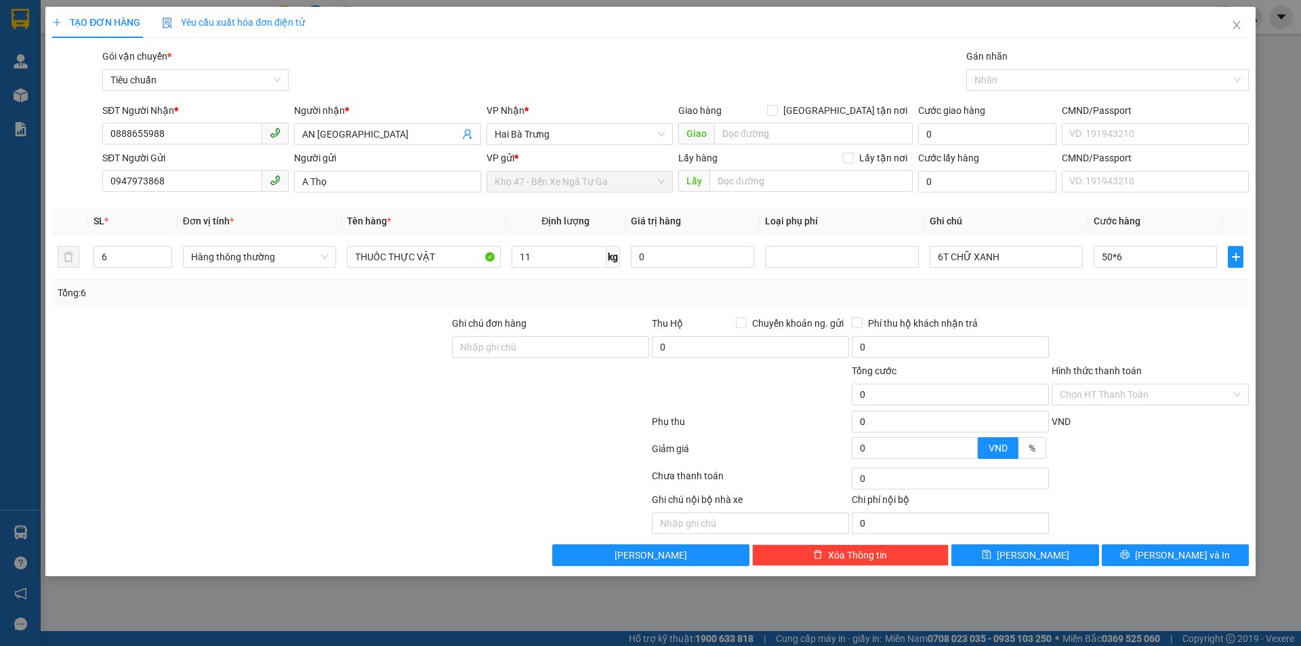
type input "300.000"
click at [1148, 321] on div at bounding box center [1150, 339] width 200 height 47
click at [1160, 544] on button "Lưu và In" at bounding box center [1175, 555] width 147 height 22
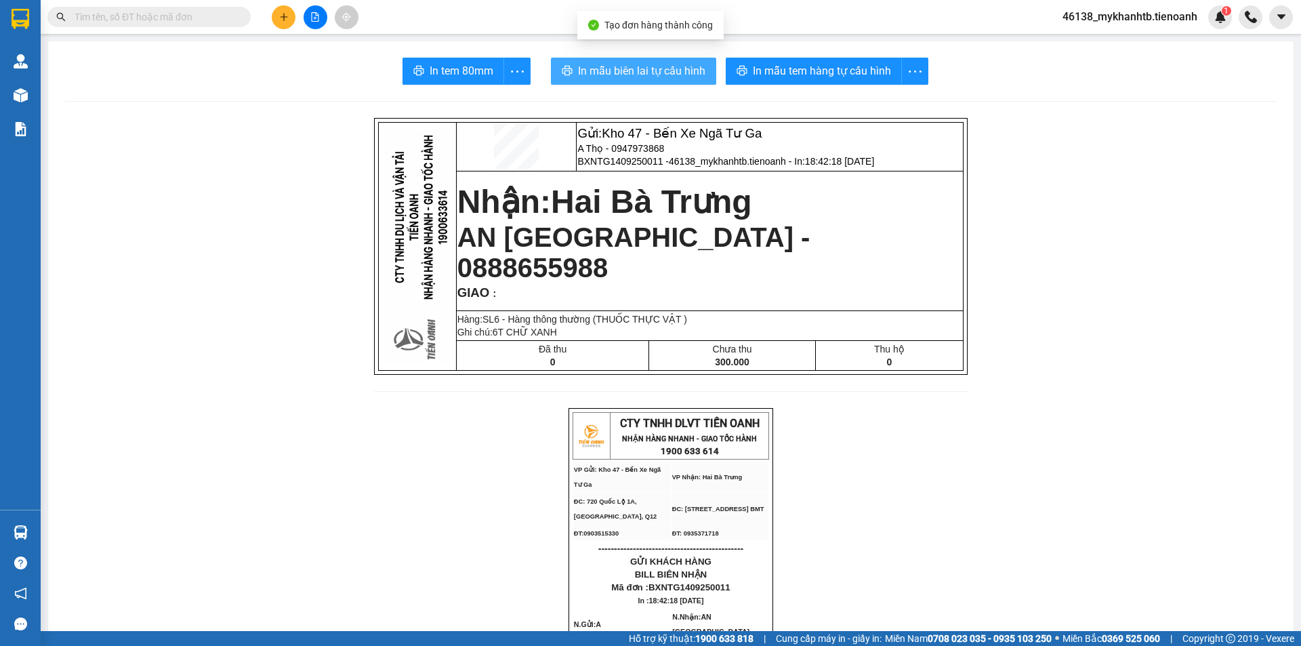
click at [624, 79] on span "In mẫu biên lai tự cấu hình" at bounding box center [641, 70] width 127 height 17
click at [644, 78] on span "In mẫu biên lai tự cấu hình" at bounding box center [641, 70] width 127 height 17
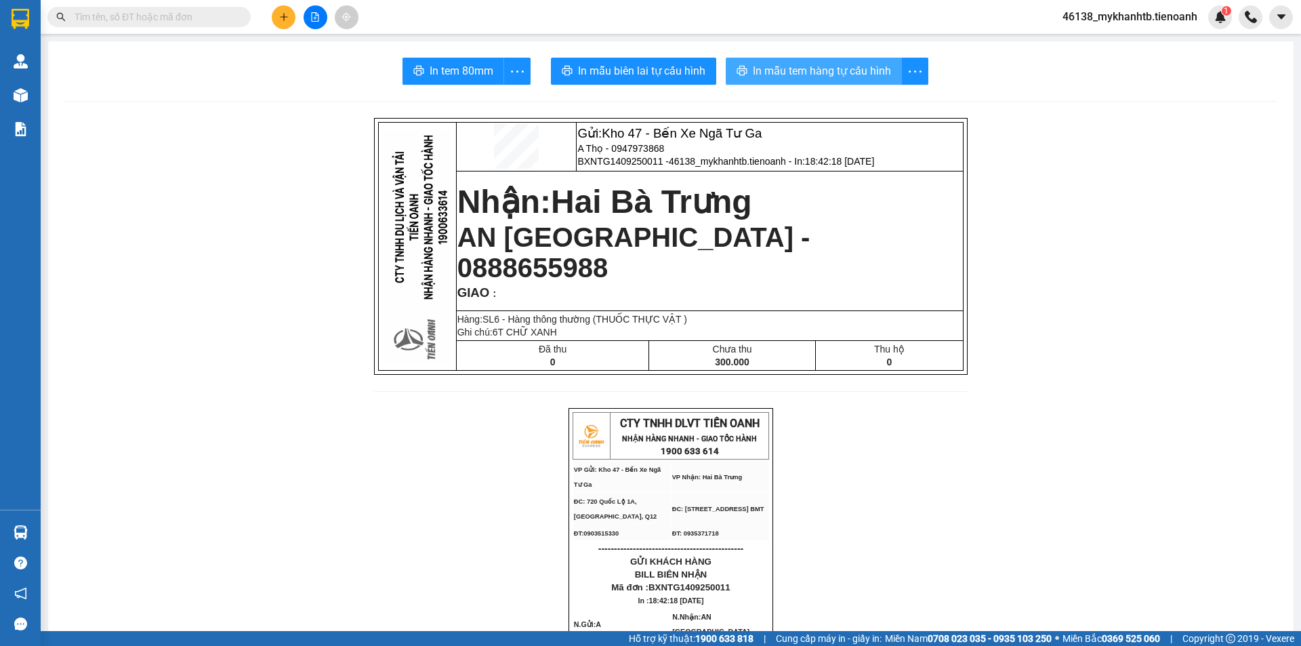
click at [792, 66] on span "In mẫu tem hàng tự cấu hình" at bounding box center [822, 70] width 138 height 17
